Goal: Information Seeking & Learning: Learn about a topic

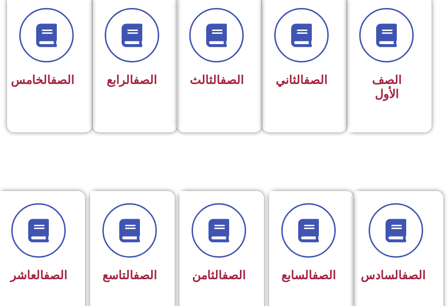
scroll to position [282, 0]
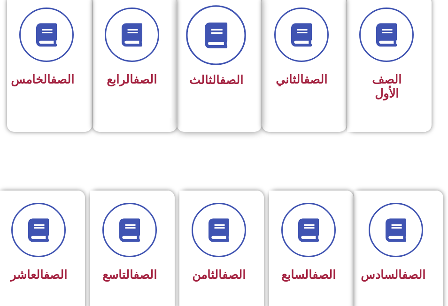
click at [218, 49] on span at bounding box center [216, 35] width 60 height 60
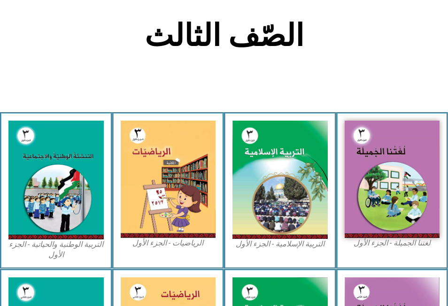
scroll to position [235, 0]
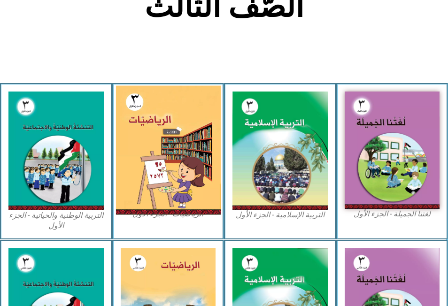
click at [159, 147] on img at bounding box center [167, 150] width 105 height 129
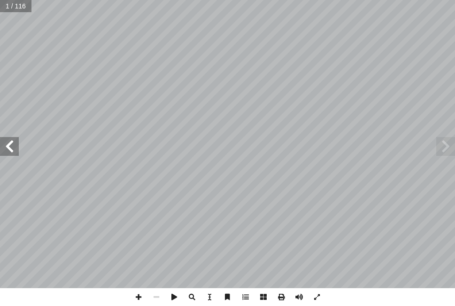
click at [7, 146] on span at bounding box center [9, 146] width 19 height 19
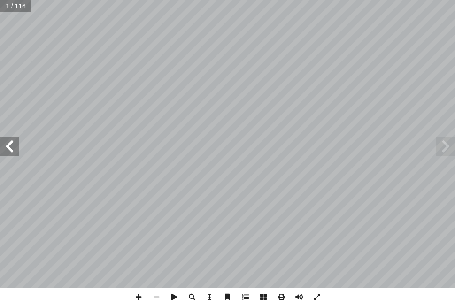
click at [7, 146] on span at bounding box center [9, 146] width 19 height 19
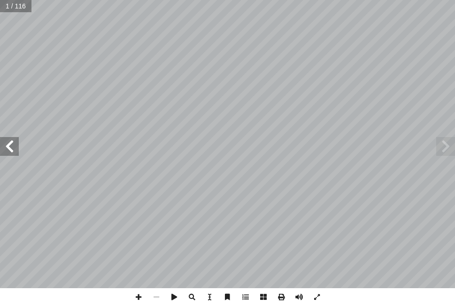
click at [7, 146] on span at bounding box center [9, 146] width 19 height 19
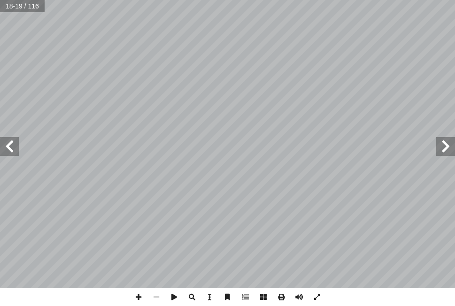
click at [7, 146] on span at bounding box center [9, 146] width 19 height 19
click at [156, 297] on span at bounding box center [156, 297] width 18 height 18
click at [12, 145] on span at bounding box center [9, 146] width 19 height 19
click at [181, 0] on html "الصفحة الرئيسية الصف الأول الصف الثاني الصف الثالث الصف الرابع الصف الخامس الصف…" at bounding box center [227, 31] width 455 height 63
click at [13, 142] on span at bounding box center [9, 146] width 19 height 19
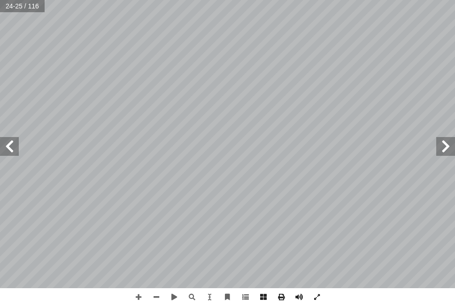
click at [442, 146] on span at bounding box center [445, 146] width 19 height 19
